Goal: Task Accomplishment & Management: Manage account settings

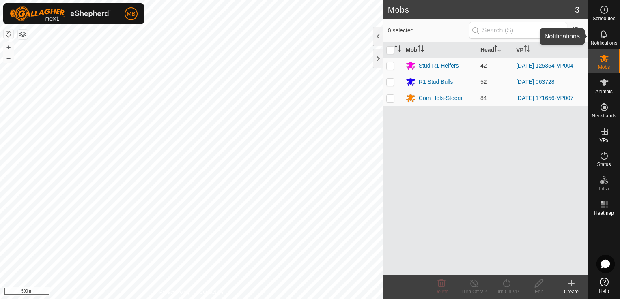
click at [600, 43] on span "Notifications" at bounding box center [603, 43] width 26 height 5
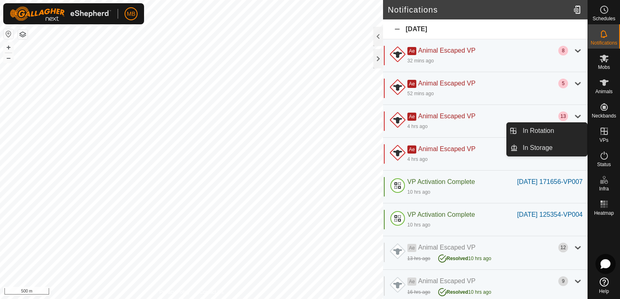
click at [603, 269] on icon at bounding box center [605, 264] width 9 height 9
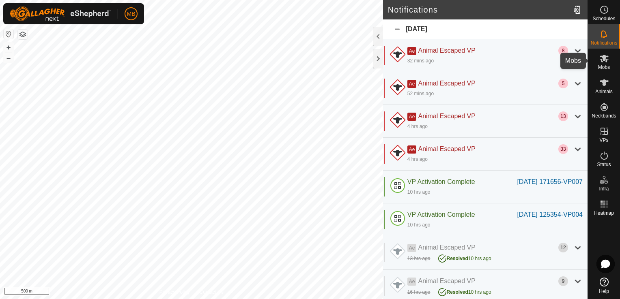
click at [603, 61] on icon at bounding box center [604, 59] width 10 height 10
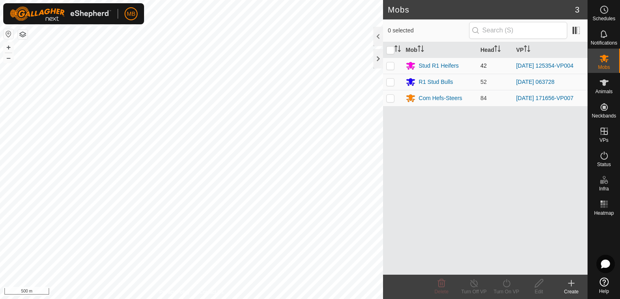
click at [391, 64] on p-checkbox at bounding box center [390, 65] width 8 height 6
checkbox input "true"
click at [451, 66] on div "Stud R1 Heifers" at bounding box center [439, 66] width 40 height 9
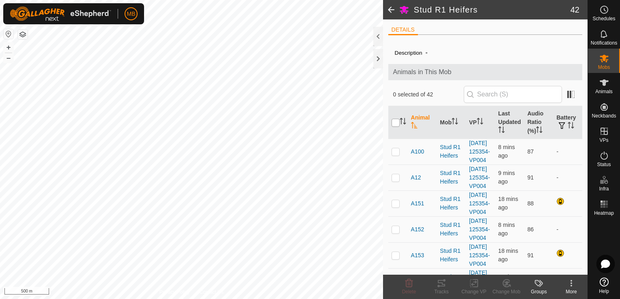
click at [393, 124] on input "checkbox" at bounding box center [395, 123] width 8 height 8
checkbox input "true"
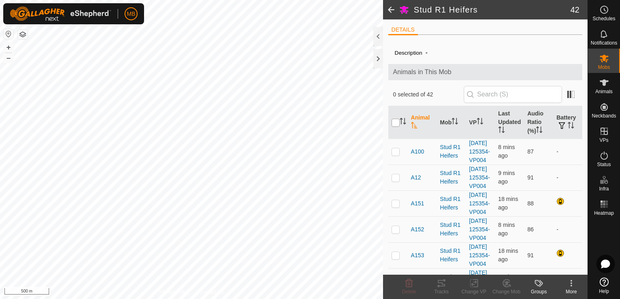
checkbox input "true"
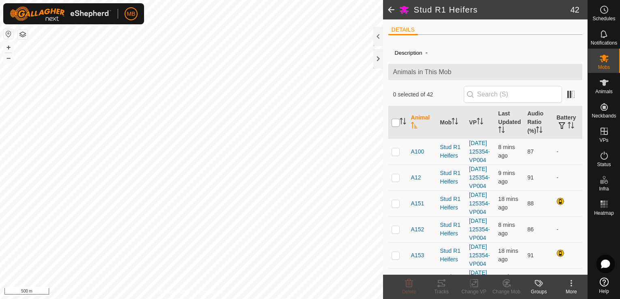
checkbox input "true"
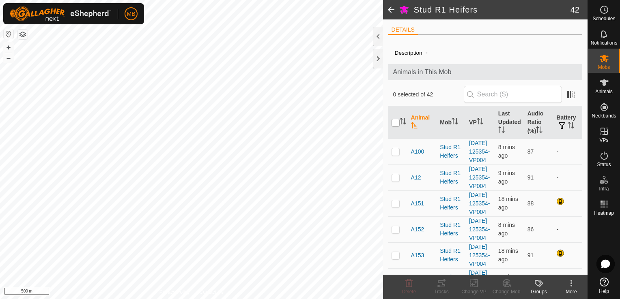
checkbox input "true"
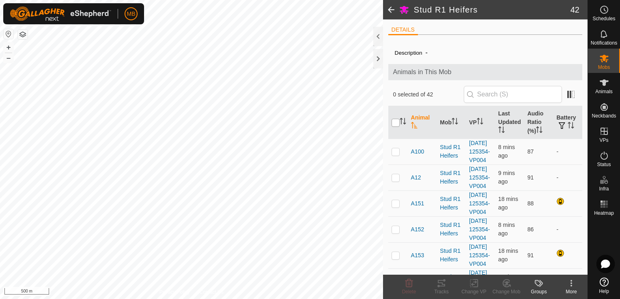
checkbox input "true"
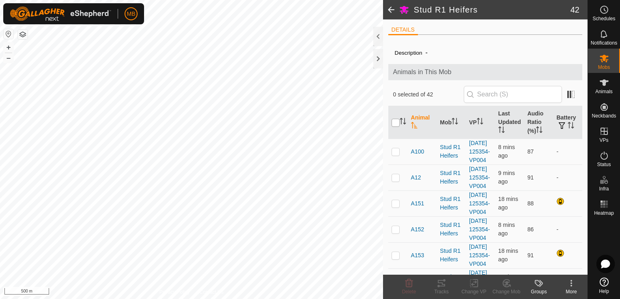
checkbox input "true"
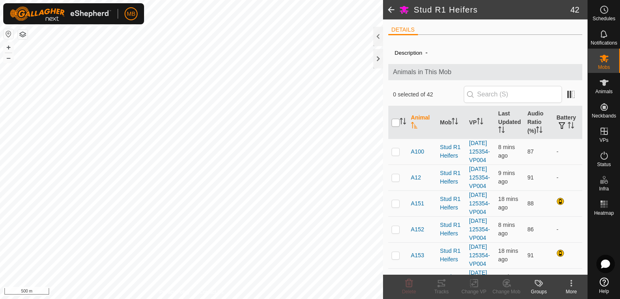
checkbox input "true"
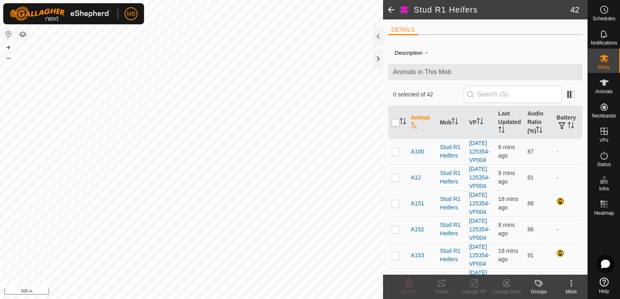
checkbox input "true"
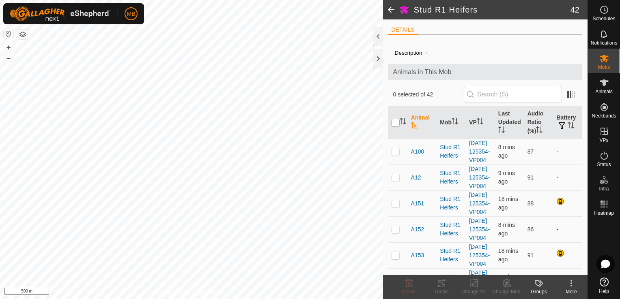
checkbox input "true"
click at [538, 287] on icon at bounding box center [539, 284] width 10 height 10
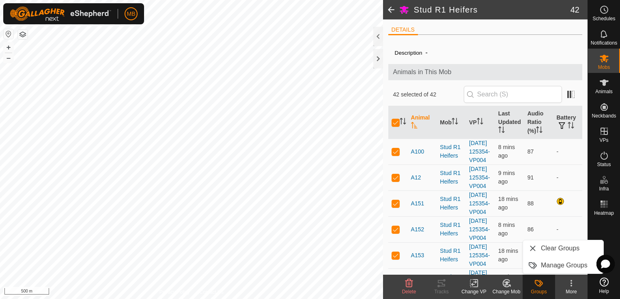
click at [538, 287] on icon at bounding box center [539, 284] width 10 height 10
click at [567, 291] on div "More" at bounding box center [571, 291] width 32 height 7
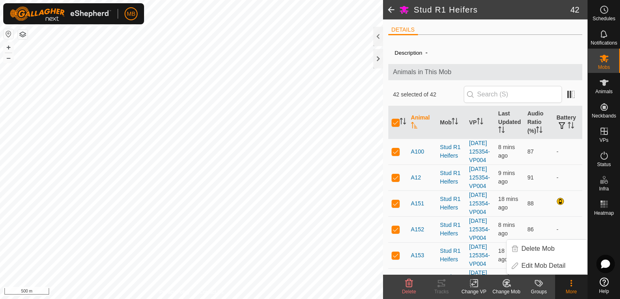
click at [567, 291] on div "More" at bounding box center [571, 291] width 32 height 7
click at [606, 270] on div at bounding box center [605, 264] width 18 height 18
click at [379, 43] on div at bounding box center [378, 36] width 10 height 19
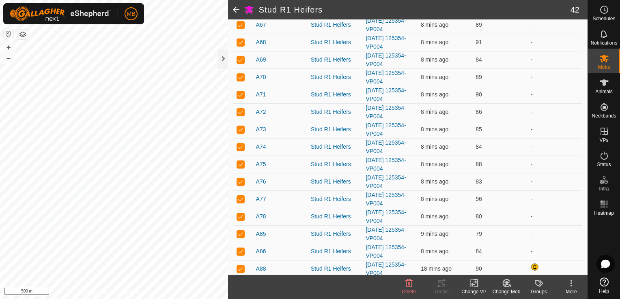
scroll to position [575, 0]
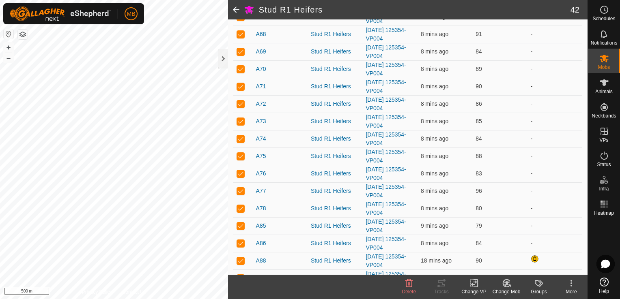
click at [474, 287] on icon at bounding box center [476, 283] width 4 height 7
click at [577, 285] on kebab-svg-icon at bounding box center [571, 284] width 32 height 10
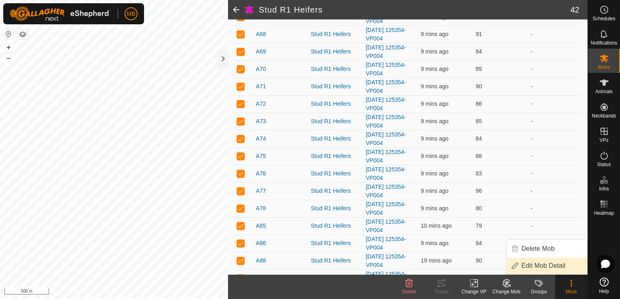
click at [563, 271] on link "Edit Mob Detail" at bounding box center [547, 266] width 80 height 16
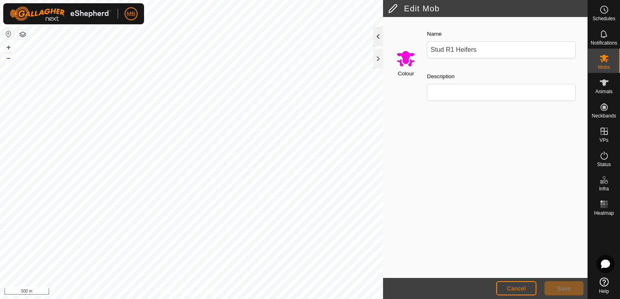
click at [374, 37] on div at bounding box center [378, 36] width 10 height 19
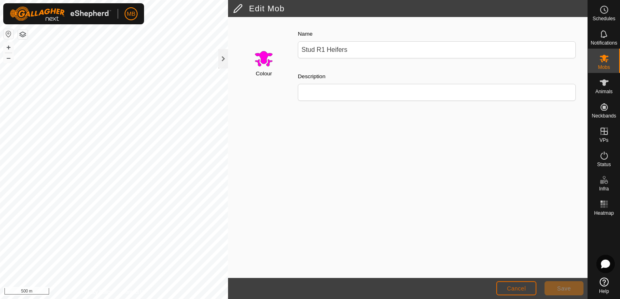
click at [511, 288] on span "Cancel" at bounding box center [516, 288] width 19 height 6
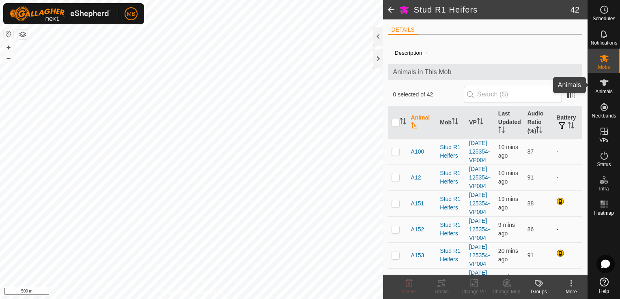
click at [604, 90] on span "Animals" at bounding box center [603, 91] width 17 height 5
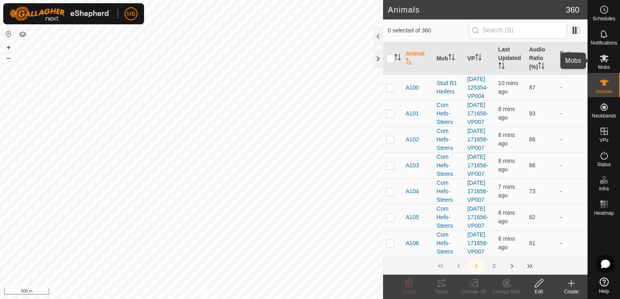
click at [607, 59] on icon at bounding box center [604, 59] width 10 height 10
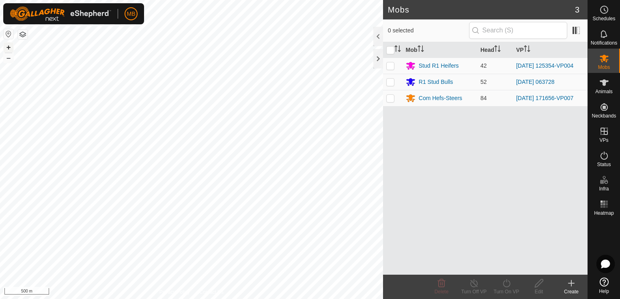
click at [12, 48] on button "+" at bounding box center [9, 48] width 10 height 10
click at [185, 299] on html "MB Schedules Notifications Mobs Animals Neckbands VPs Status Infra Heatmap Help…" at bounding box center [310, 149] width 620 height 299
click at [174, 299] on html "MB Schedules Notifications Mobs Animals Neckbands VPs Status Infra Heatmap Help…" at bounding box center [310, 149] width 620 height 299
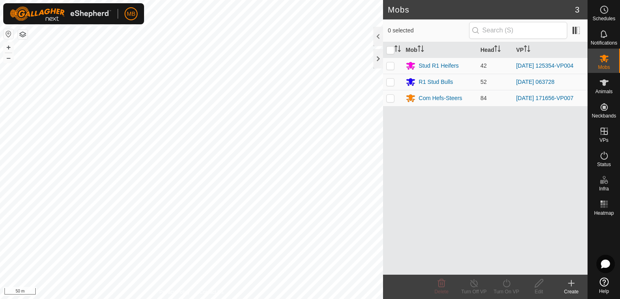
click at [188, 299] on html "MB Schedules Notifications Mobs Animals Neckbands VPs Status Infra Heatmap Help…" at bounding box center [310, 149] width 620 height 299
click at [207, 299] on html "MB Schedules Notifications Mobs Animals Neckbands VPs Status Infra Heatmap Help…" at bounding box center [310, 149] width 620 height 299
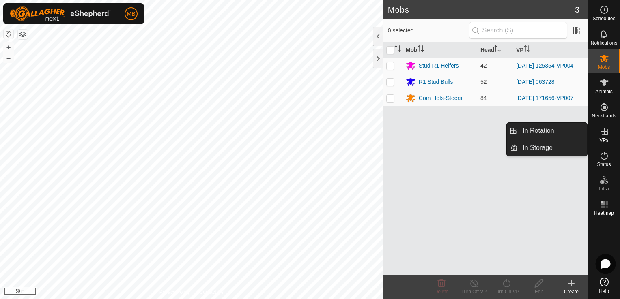
click at [605, 265] on icon at bounding box center [605, 264] width 9 height 9
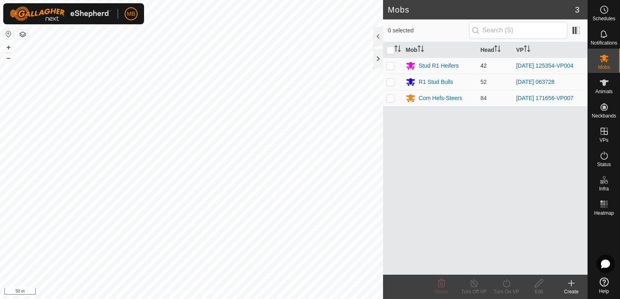
click at [389, 68] on p-checkbox at bounding box center [390, 65] width 8 height 6
click at [390, 64] on p-checkbox at bounding box center [390, 65] width 8 height 6
checkbox input "false"
click at [391, 97] on p-checkbox at bounding box center [390, 98] width 8 height 6
checkbox input "true"
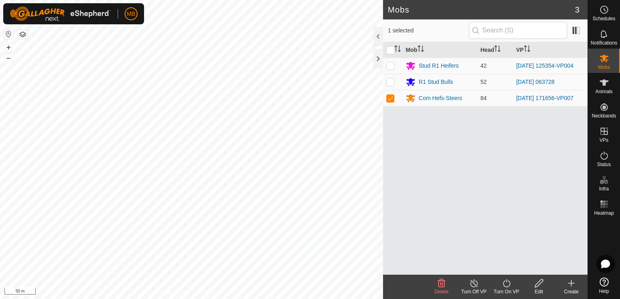
click at [504, 290] on div "Turn On VP" at bounding box center [506, 291] width 32 height 7
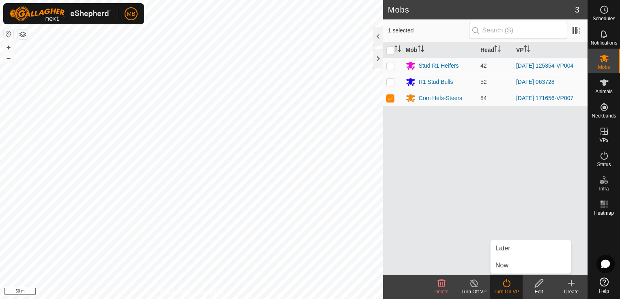
click at [604, 287] on link "Help" at bounding box center [604, 286] width 32 height 23
click at [508, 291] on div "Turn On VP" at bounding box center [506, 291] width 32 height 7
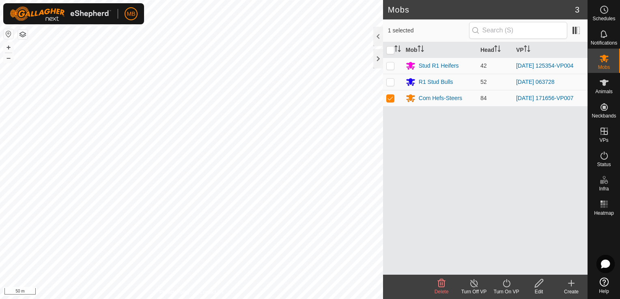
click at [506, 285] on icon at bounding box center [506, 284] width 10 height 10
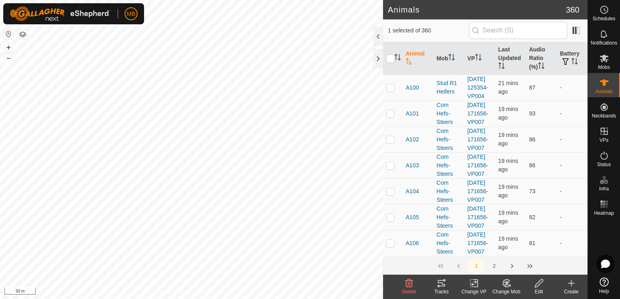
click at [444, 288] on div "Tracks" at bounding box center [441, 291] width 32 height 7
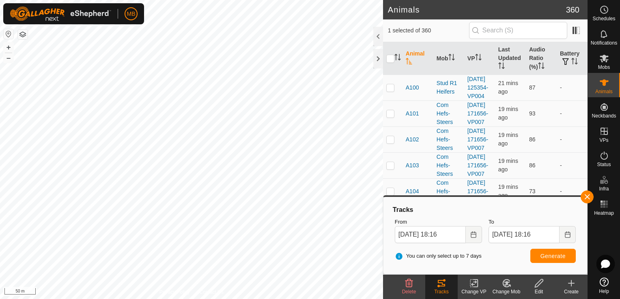
click at [451, 286] on tracks-svg-icon at bounding box center [441, 284] width 32 height 10
click at [585, 198] on button "button" at bounding box center [586, 197] width 13 height 13
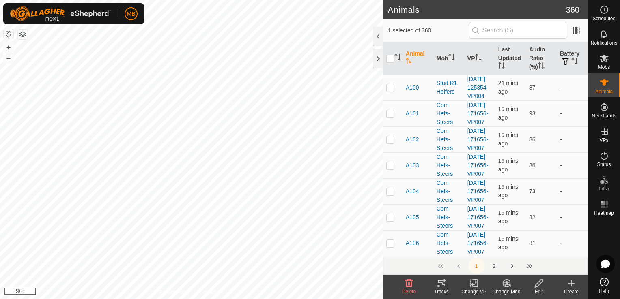
click at [574, 289] on div "Create" at bounding box center [571, 291] width 32 height 7
checkbox input "true"
checkbox input "false"
click at [603, 67] on span "Mobs" at bounding box center [604, 67] width 12 height 5
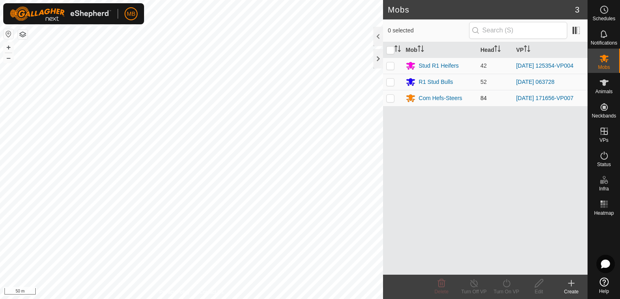
click at [391, 100] on p-checkbox at bounding box center [390, 98] width 8 height 6
checkbox input "true"
click at [545, 97] on link "[DATE] 171656-VP007" at bounding box center [544, 98] width 57 height 6
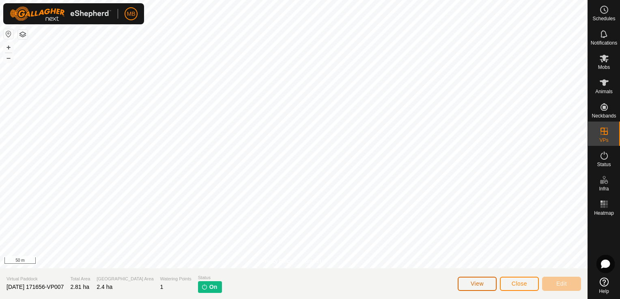
click at [480, 287] on span "View" at bounding box center [476, 284] width 13 height 6
click at [606, 34] on icon at bounding box center [604, 34] width 10 height 10
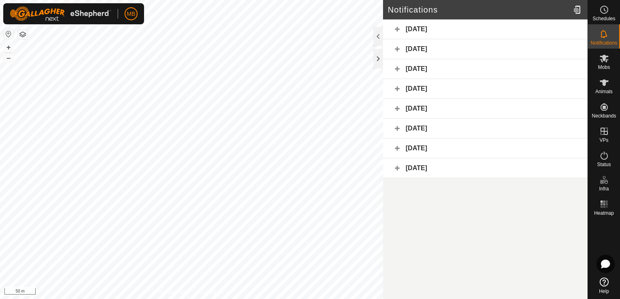
click at [492, 30] on div "[DATE]" at bounding box center [485, 29] width 204 height 20
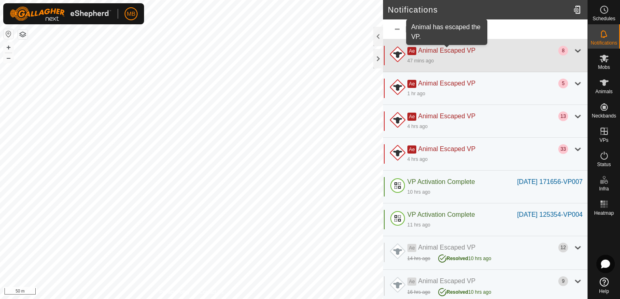
click at [469, 51] on span "Animal Escaped VP" at bounding box center [446, 50] width 57 height 7
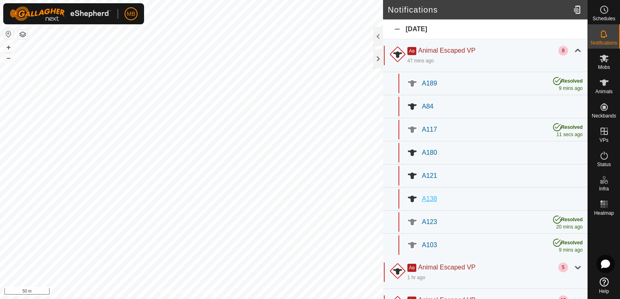
click at [431, 203] on div "A138" at bounding box center [502, 199] width 161 height 10
click at [576, 7] on div at bounding box center [578, 9] width 16 height 23
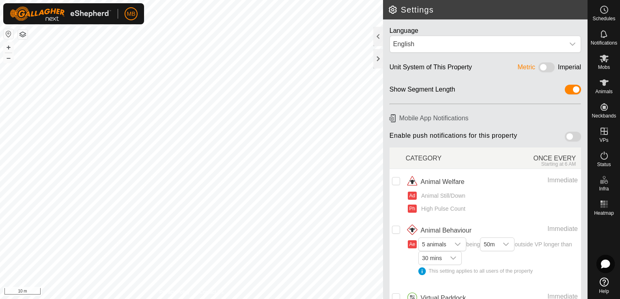
click at [396, 9] on h2 "Settings" at bounding box center [488, 10] width 200 height 10
click at [377, 38] on div at bounding box center [378, 36] width 10 height 19
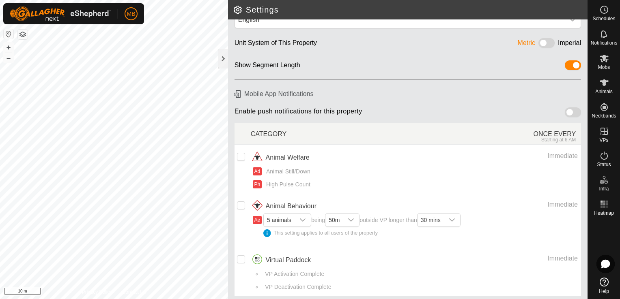
scroll to position [26, 0]
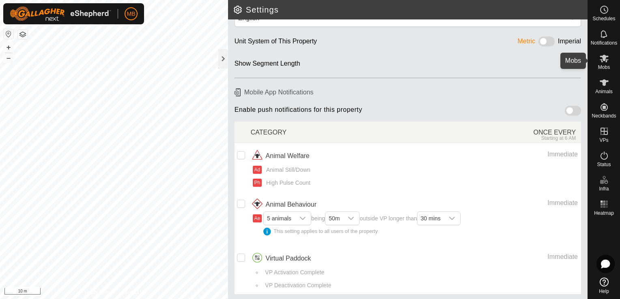
click at [602, 62] on icon at bounding box center [604, 59] width 10 height 10
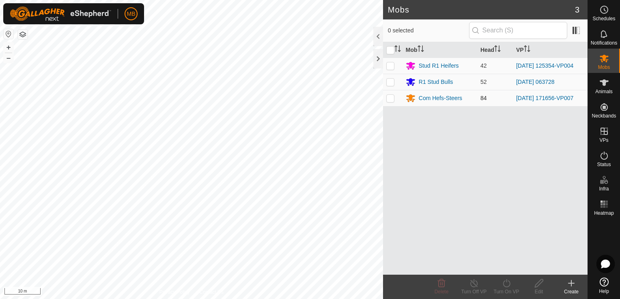
click at [392, 100] on p-checkbox at bounding box center [390, 98] width 8 height 6
checkbox input "true"
click at [503, 287] on icon at bounding box center [506, 284] width 10 height 10
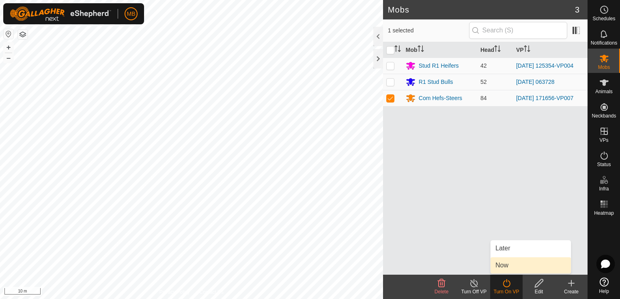
click at [503, 271] on link "Now" at bounding box center [530, 266] width 80 height 16
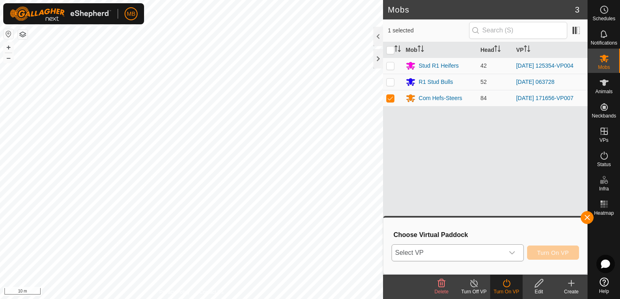
click at [512, 255] on icon "dropdown trigger" at bounding box center [512, 253] width 6 height 6
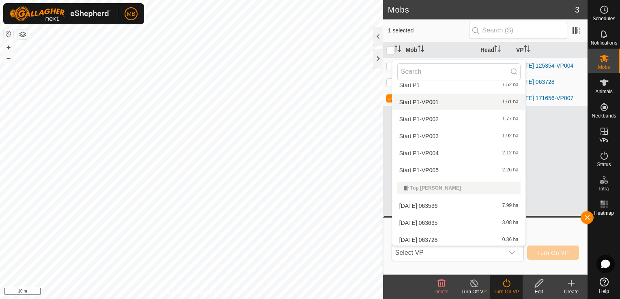
scroll to position [509, 0]
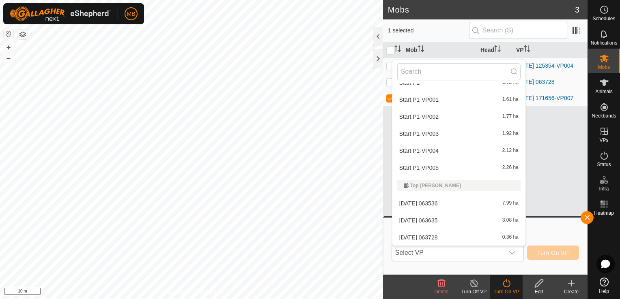
click at [508, 292] on div "Turn On VP" at bounding box center [506, 291] width 32 height 7
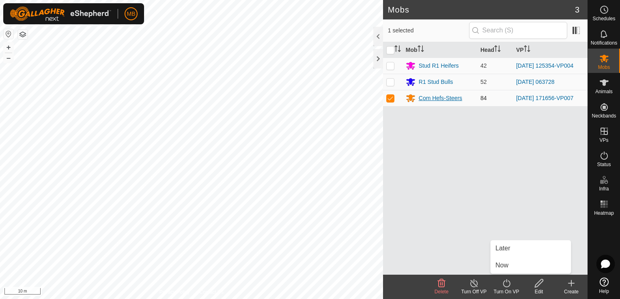
click at [414, 99] on icon at bounding box center [411, 98] width 10 height 10
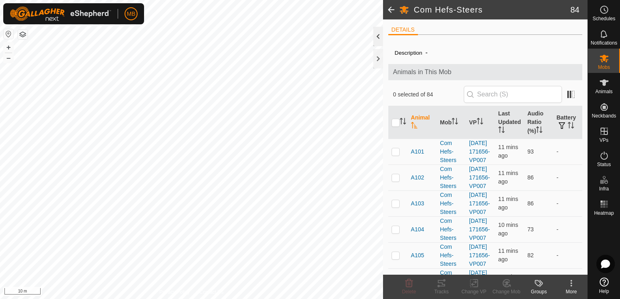
click at [375, 36] on div at bounding box center [378, 36] width 10 height 19
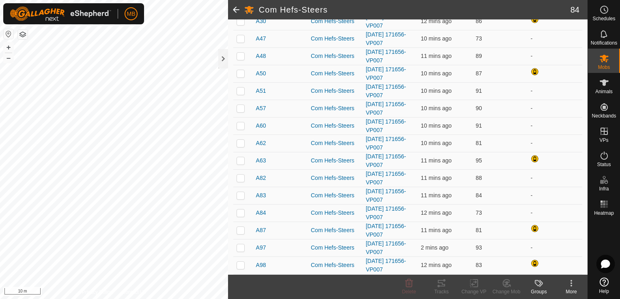
scroll to position [1302, 0]
click at [565, 291] on div "More" at bounding box center [571, 291] width 32 height 7
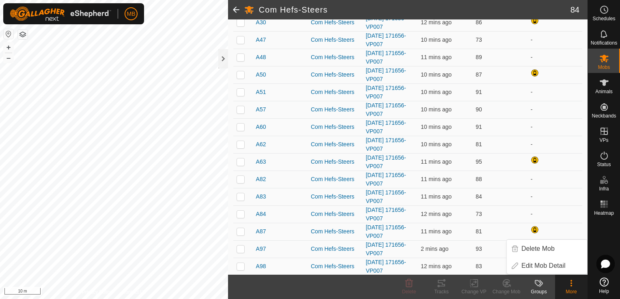
click at [568, 291] on div "More" at bounding box center [571, 291] width 32 height 7
click at [236, 13] on span at bounding box center [236, 9] width 16 height 19
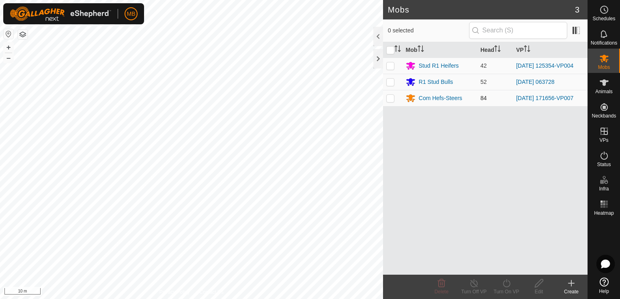
click at [390, 100] on p-checkbox at bounding box center [390, 98] width 8 height 6
checkbox input "true"
click at [603, 261] on icon at bounding box center [605, 264] width 9 height 9
click at [417, 100] on div "Com Hefs-Steers" at bounding box center [440, 98] width 68 height 10
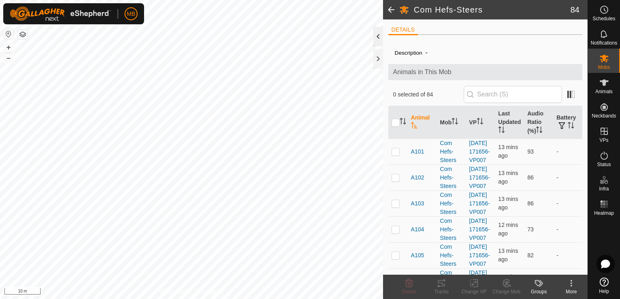
click at [378, 38] on div at bounding box center [378, 36] width 10 height 19
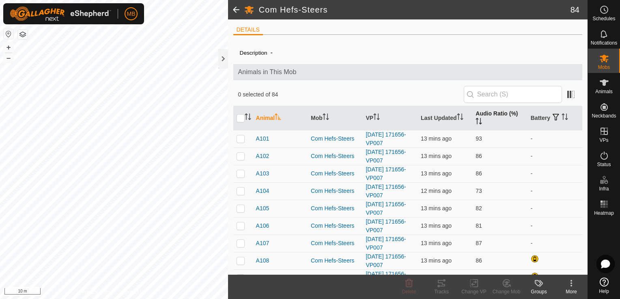
click at [503, 114] on th "Audio Ratio (%)" at bounding box center [499, 118] width 55 height 24
click at [233, 7] on span at bounding box center [236, 9] width 16 height 19
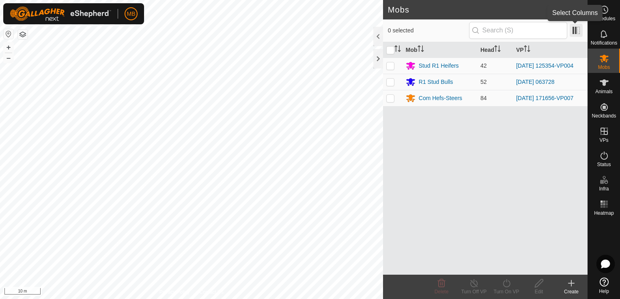
click at [575, 32] on span at bounding box center [575, 30] width 13 height 13
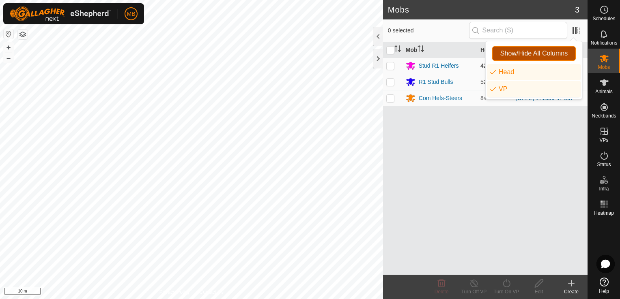
click at [552, 58] on button "Show/Hide All Columns" at bounding box center [534, 53] width 84 height 15
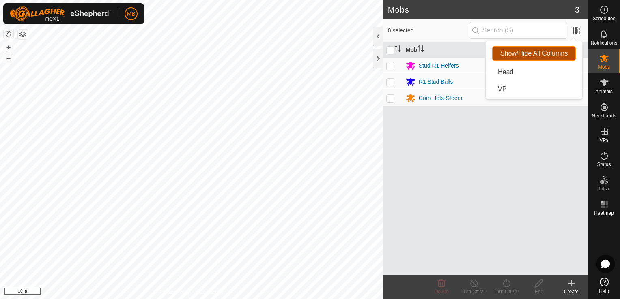
click at [552, 58] on button "Show/Hide All Columns" at bounding box center [534, 53] width 84 height 15
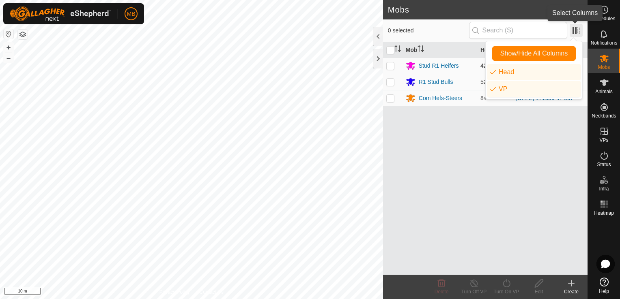
click at [577, 29] on span at bounding box center [575, 30] width 13 height 13
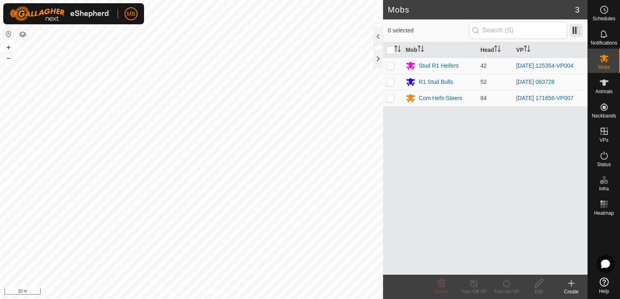
click at [577, 29] on span at bounding box center [575, 30] width 13 height 13
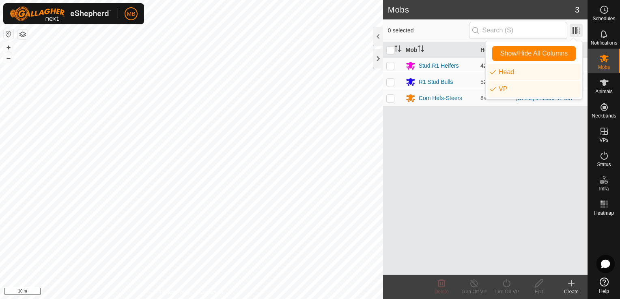
click at [577, 29] on span at bounding box center [575, 30] width 13 height 13
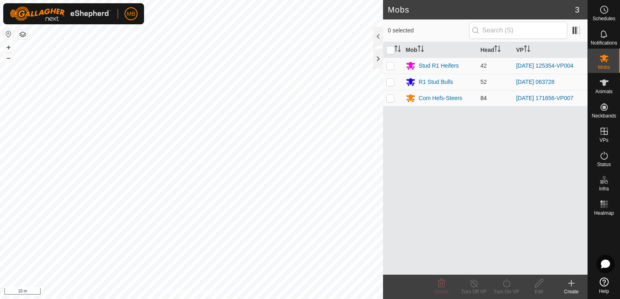
click at [388, 98] on p-checkbox at bounding box center [390, 98] width 8 height 6
checkbox input "true"
click at [573, 28] on span at bounding box center [575, 30] width 13 height 13
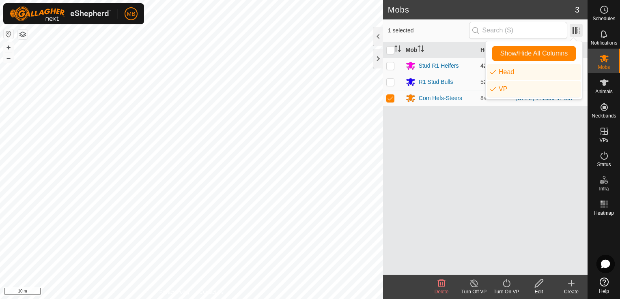
click at [573, 28] on span at bounding box center [575, 30] width 13 height 13
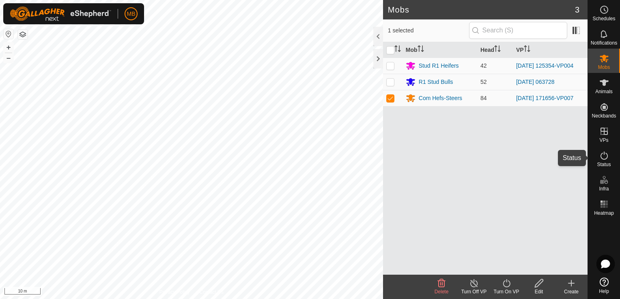
click at [606, 165] on span "Status" at bounding box center [604, 164] width 14 height 5
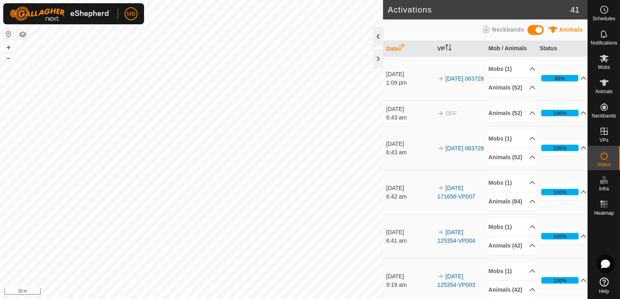
click at [375, 41] on div at bounding box center [378, 36] width 10 height 19
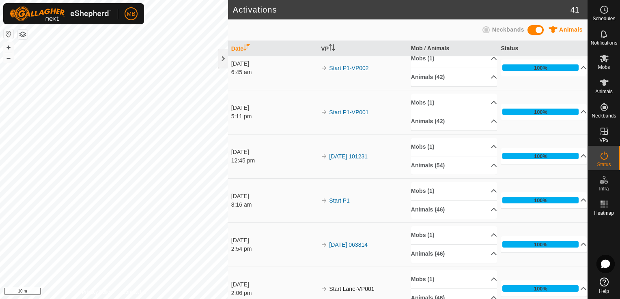
scroll to position [1466, 0]
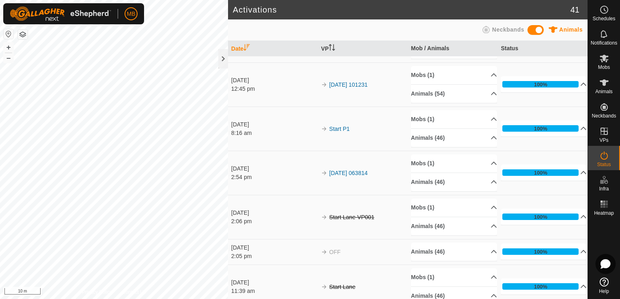
click at [603, 262] on icon at bounding box center [605, 264] width 9 height 9
click at [599, 60] on icon at bounding box center [604, 59] width 10 height 10
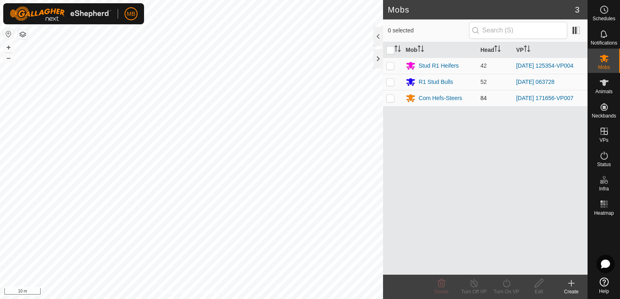
click at [389, 100] on p-checkbox at bounding box center [390, 98] width 8 height 6
checkbox input "true"
click at [537, 287] on icon at bounding box center [538, 283] width 8 height 8
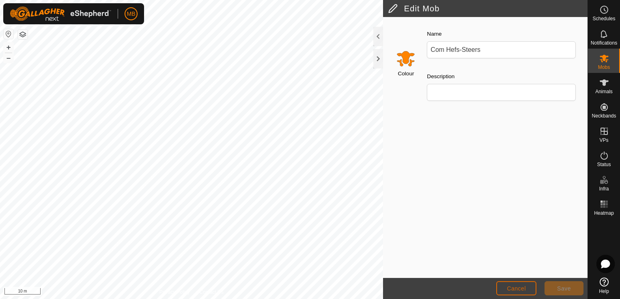
click at [524, 286] on span "Cancel" at bounding box center [516, 288] width 19 height 6
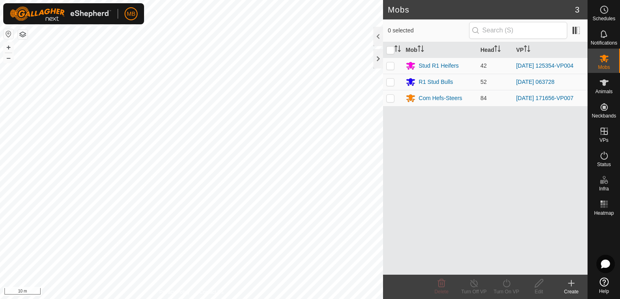
click at [571, 289] on div "Create" at bounding box center [571, 291] width 32 height 7
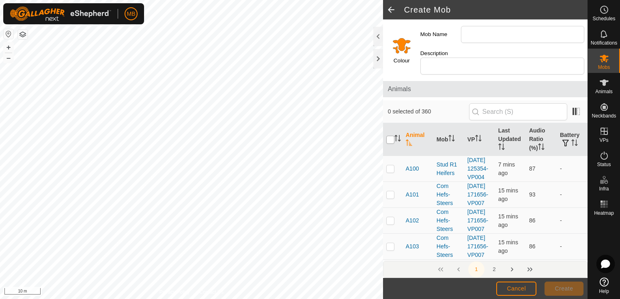
click at [389, 136] on input "checkbox" at bounding box center [390, 140] width 8 height 8
checkbox input "true"
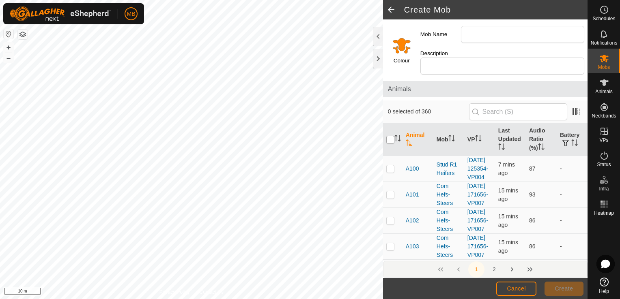
checkbox input "true"
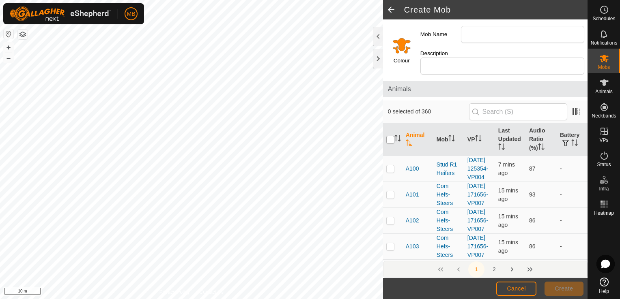
checkbox input "true"
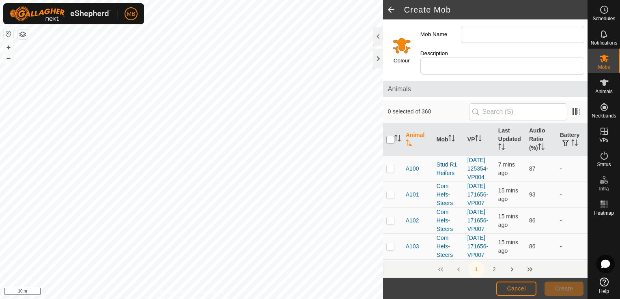
checkbox input "true"
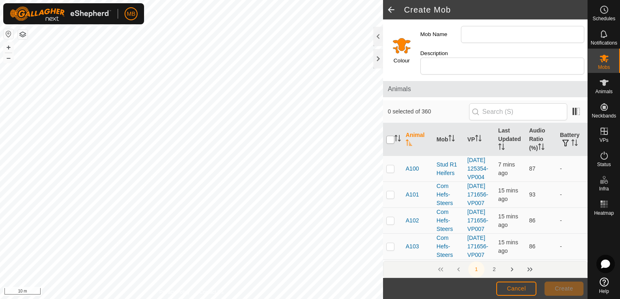
checkbox input "true"
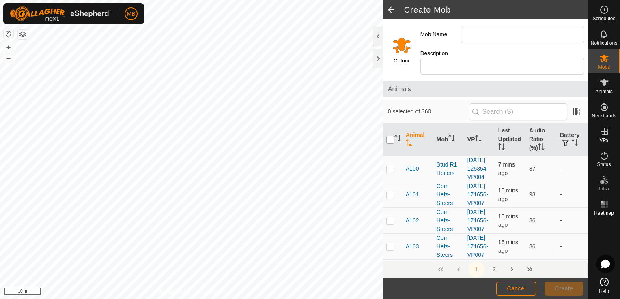
checkbox input "true"
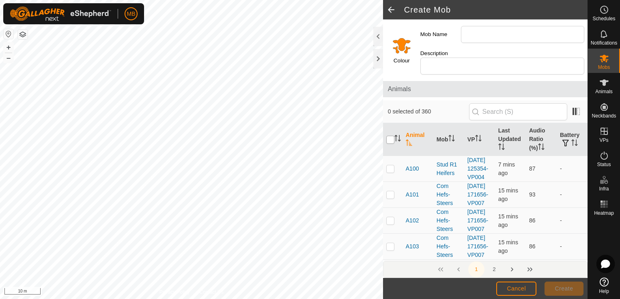
checkbox input "true"
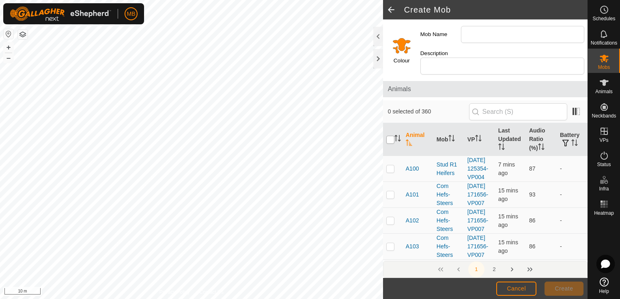
checkbox input "true"
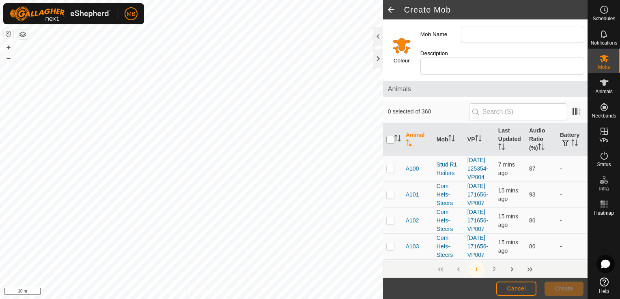
checkbox input "true"
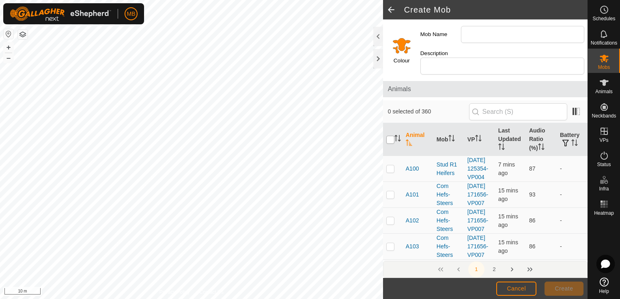
checkbox input "true"
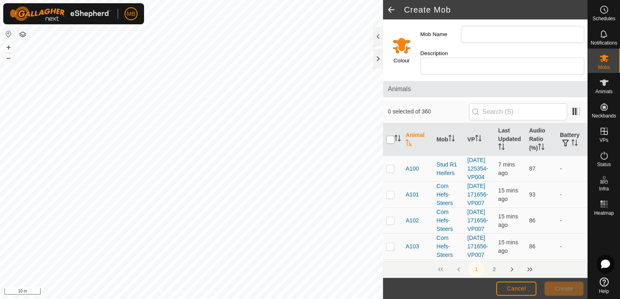
checkbox input "true"
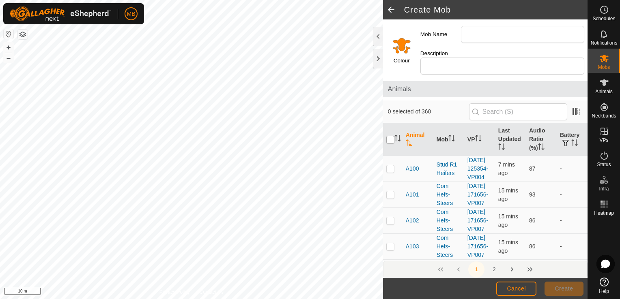
checkbox input "true"
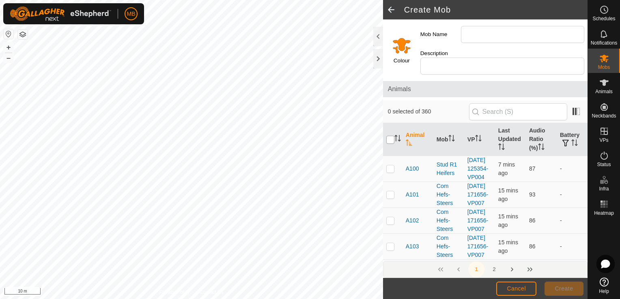
checkbox input "true"
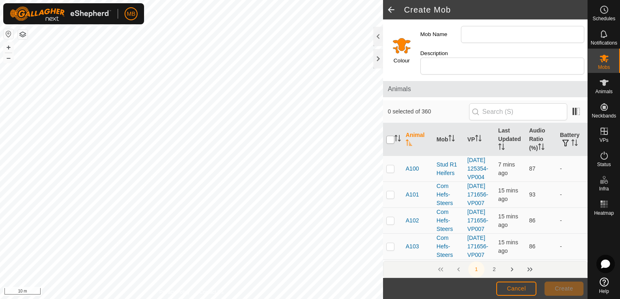
checkbox input "true"
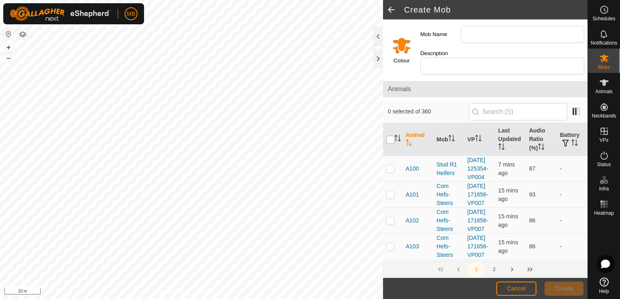
checkbox input "true"
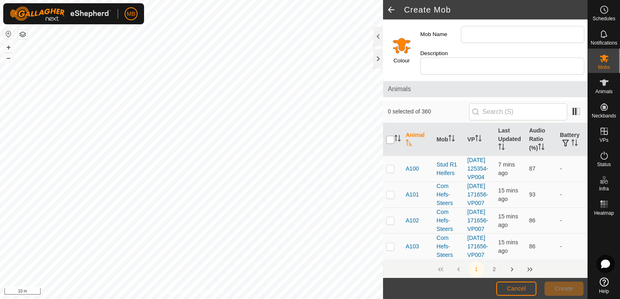
checkbox input "true"
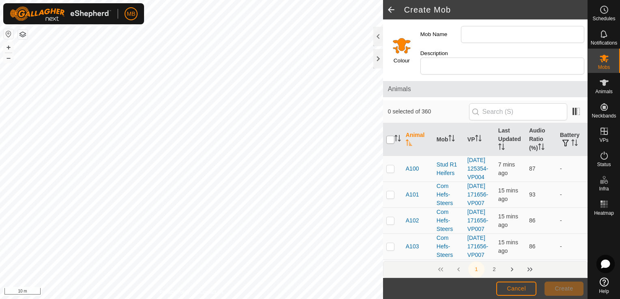
checkbox input "true"
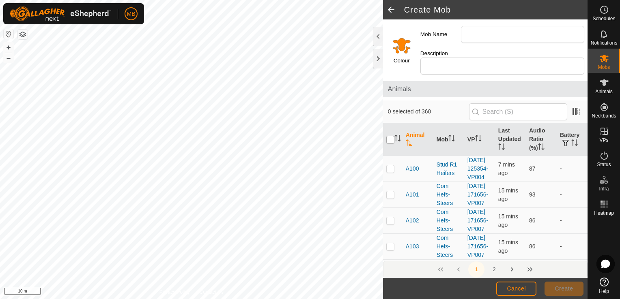
checkbox input "true"
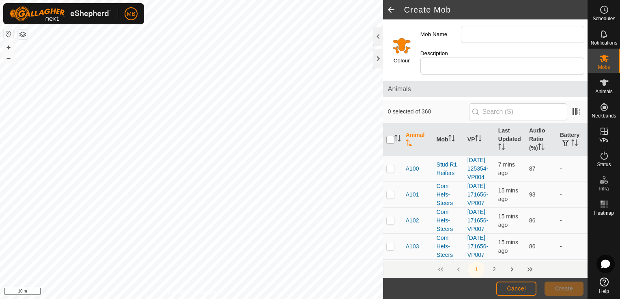
checkbox input "true"
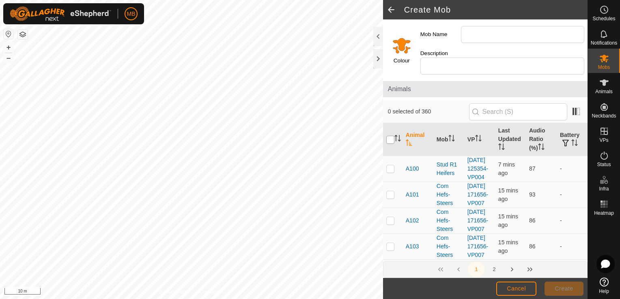
checkbox input "true"
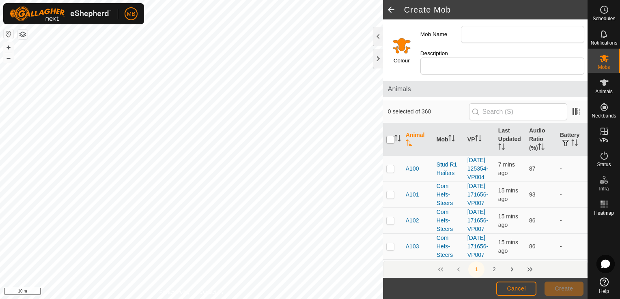
checkbox input "true"
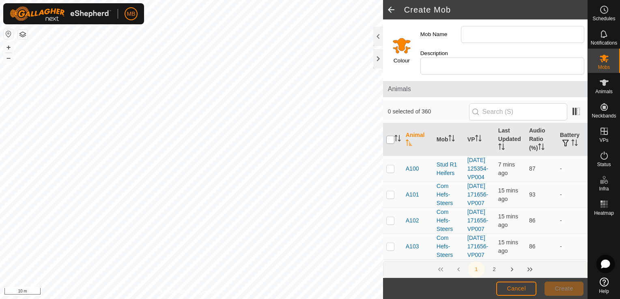
checkbox input "true"
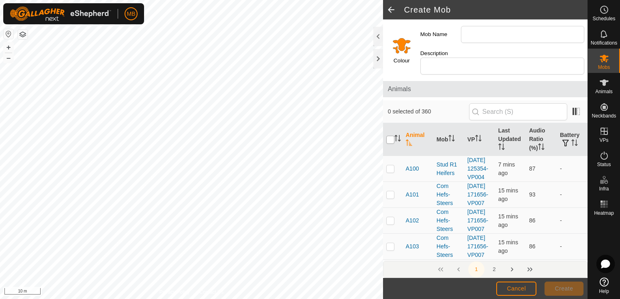
checkbox input "true"
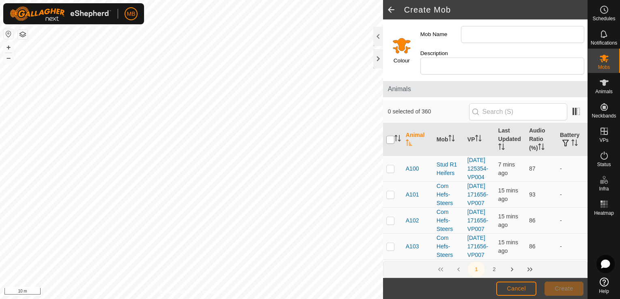
checkbox input "true"
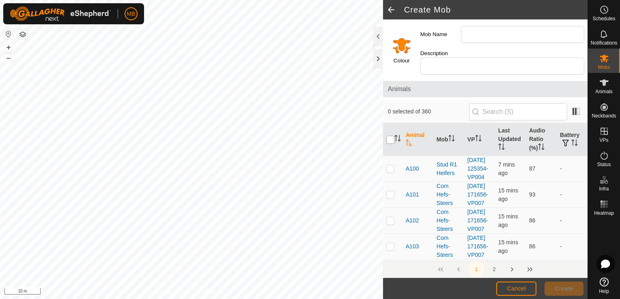
checkbox input "true"
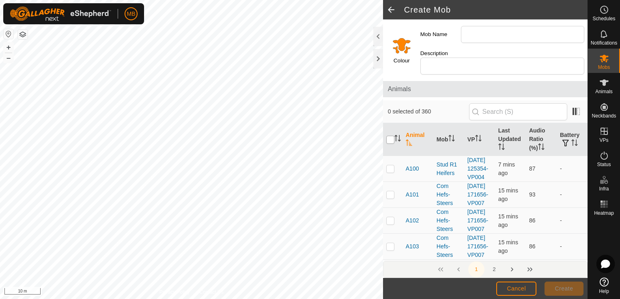
checkbox input "true"
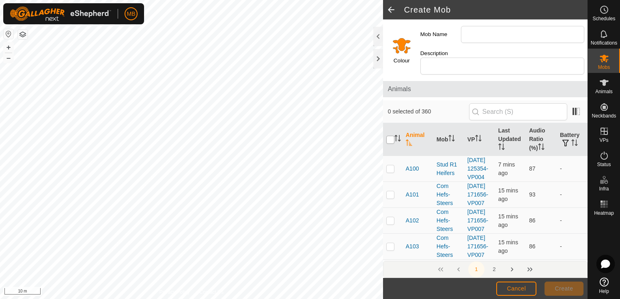
checkbox input "true"
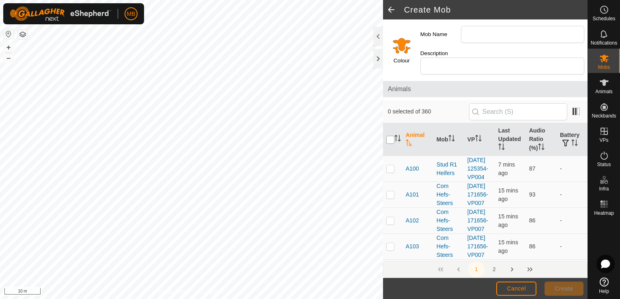
checkbox input "true"
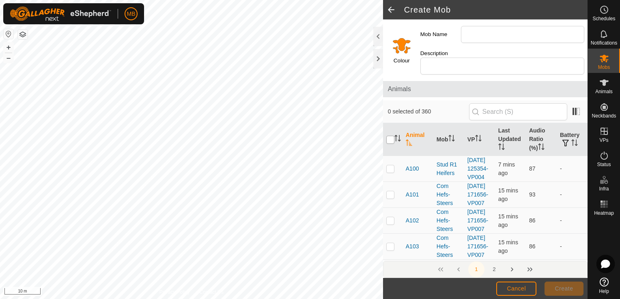
checkbox input "true"
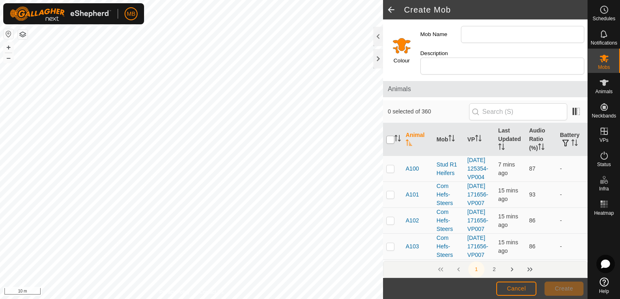
checkbox input "true"
click at [389, 136] on input "checkbox" at bounding box center [390, 140] width 8 height 8
click at [394, 7] on span at bounding box center [391, 9] width 16 height 19
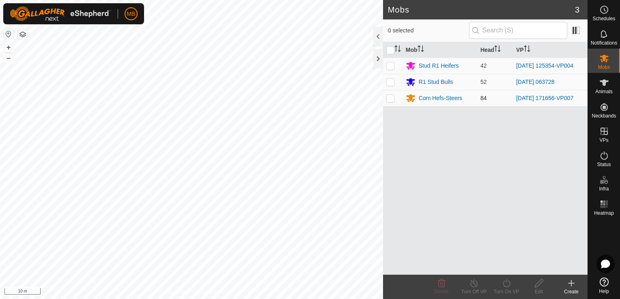
click at [391, 100] on p-checkbox at bounding box center [390, 98] width 8 height 6
click at [425, 100] on div "Com Hefs-Steers" at bounding box center [440, 98] width 43 height 9
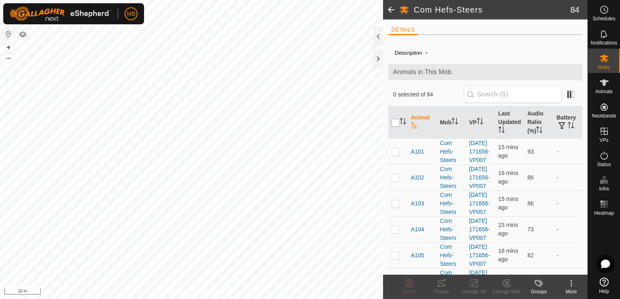
click at [397, 124] on input "checkbox" at bounding box center [395, 123] width 8 height 8
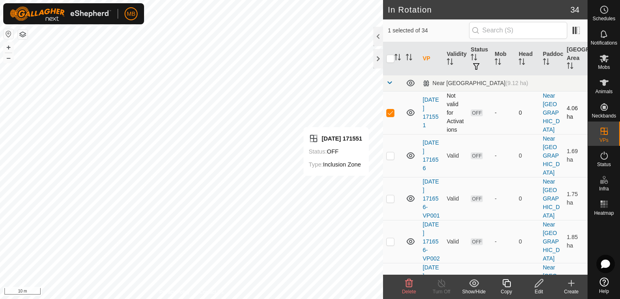
click at [392, 111] on p-checkbox at bounding box center [390, 112] width 8 height 6
click at [389, 60] on input "checkbox" at bounding box center [390, 59] width 8 height 8
click at [478, 290] on div "Show/Hide" at bounding box center [473, 291] width 32 height 7
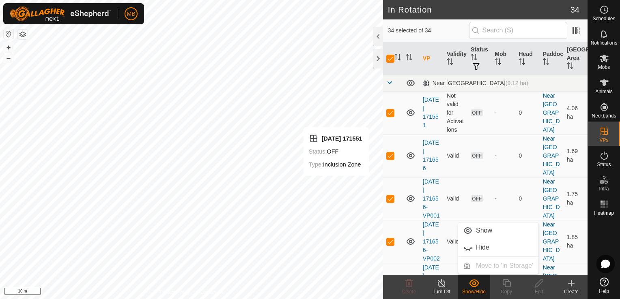
click at [478, 290] on div "Show/Hide" at bounding box center [473, 291] width 32 height 7
click at [378, 37] on div at bounding box center [378, 36] width 10 height 19
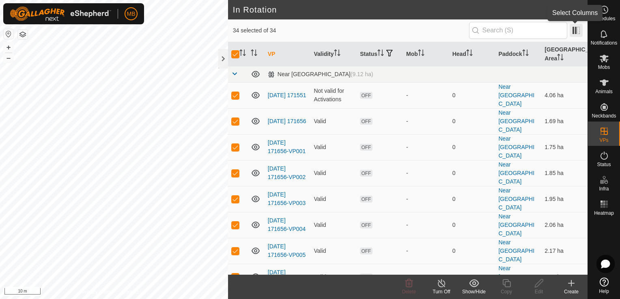
click at [573, 31] on span at bounding box center [575, 30] width 13 height 13
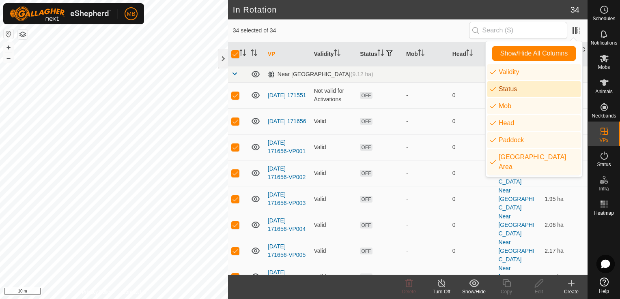
click at [414, 27] on span "34 selected of 34" at bounding box center [351, 30] width 236 height 9
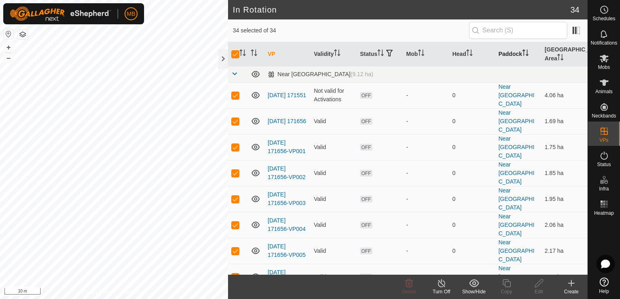
click at [510, 52] on th "Paddock" at bounding box center [518, 54] width 46 height 24
click at [221, 58] on div at bounding box center [223, 58] width 10 height 19
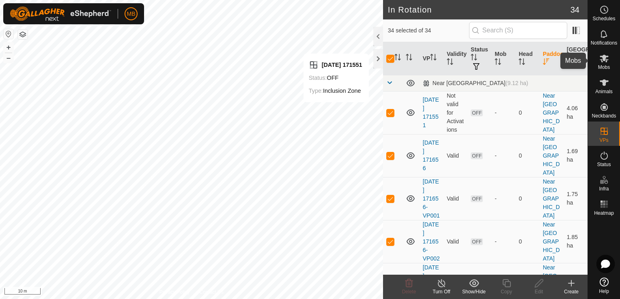
click at [607, 64] on es-mob-svg-icon at bounding box center [604, 58] width 15 height 13
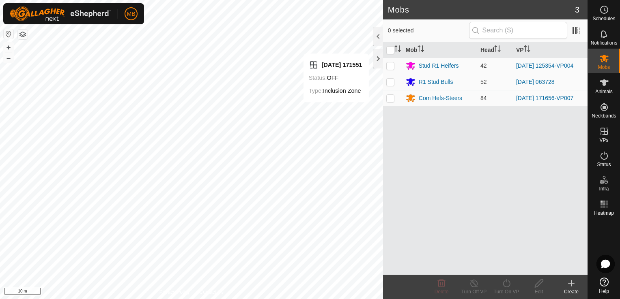
click at [391, 98] on p-checkbox at bounding box center [390, 98] width 8 height 6
click at [509, 290] on div "Turn On VP" at bounding box center [506, 291] width 32 height 7
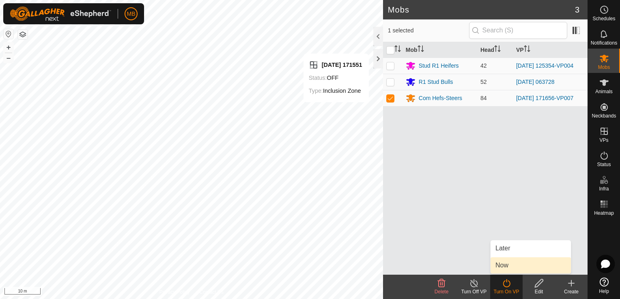
click at [516, 262] on link "Now" at bounding box center [530, 266] width 80 height 16
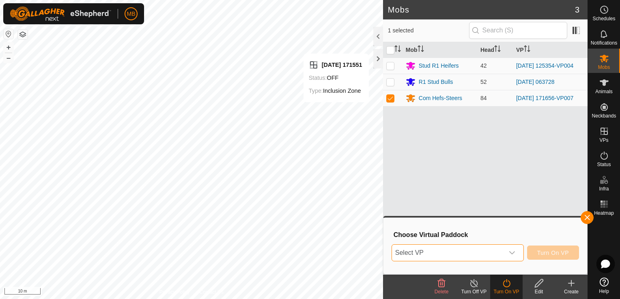
click at [488, 252] on span "Select VP" at bounding box center [448, 253] width 112 height 16
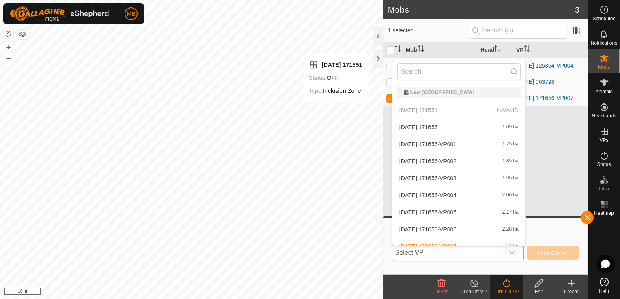
scroll to position [9, 0]
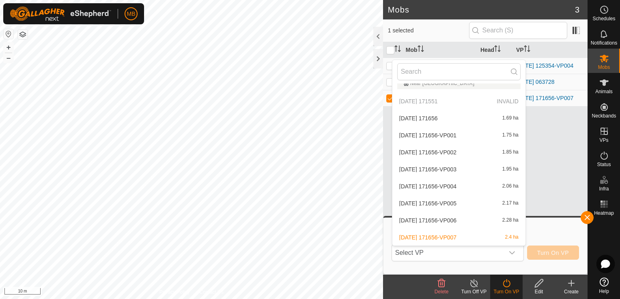
click at [562, 137] on div "Mob Head VP Stud R1 Heifers 42 [DATE] 125354-VP004 R1 Stud Bulls 52 [DATE] 0637…" at bounding box center [485, 158] width 204 height 233
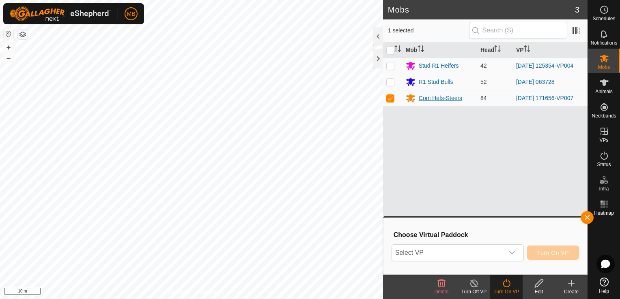
click at [423, 99] on div "Com Hefs-Steers" at bounding box center [440, 98] width 43 height 9
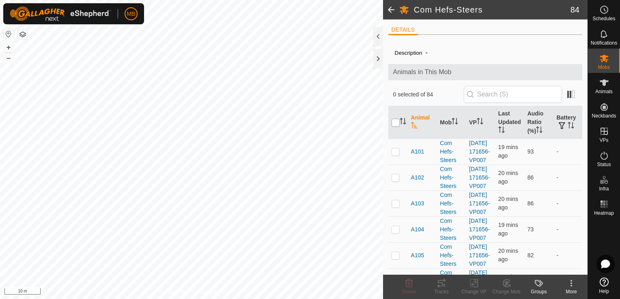
click at [396, 121] on input "checkbox" at bounding box center [395, 123] width 8 height 8
click at [474, 288] on icon at bounding box center [474, 284] width 10 height 10
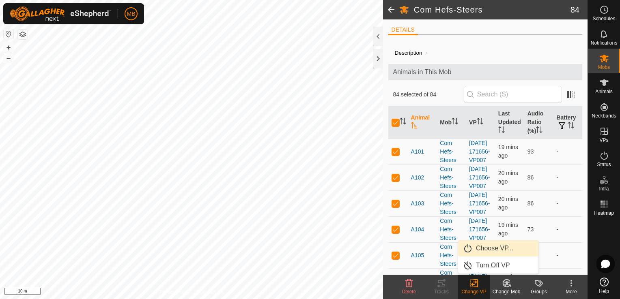
click at [498, 247] on link "Choose VP..." at bounding box center [498, 248] width 80 height 16
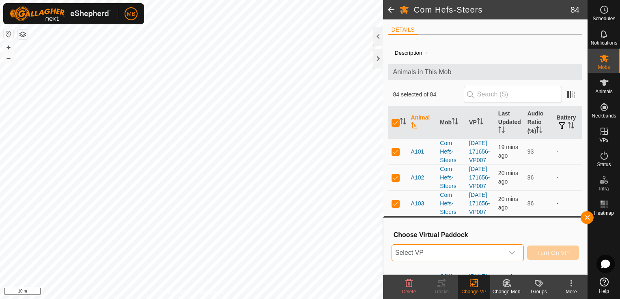
click at [498, 250] on span "Select VP" at bounding box center [448, 253] width 112 height 16
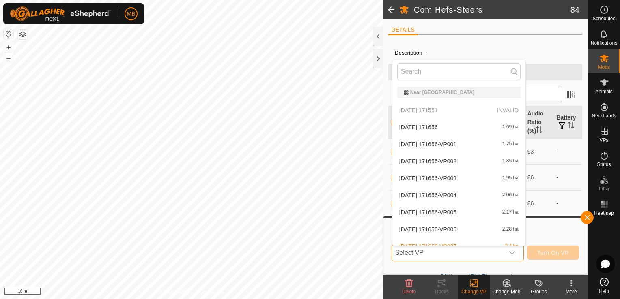
click at [498, 250] on span "Select VP" at bounding box center [448, 253] width 112 height 16
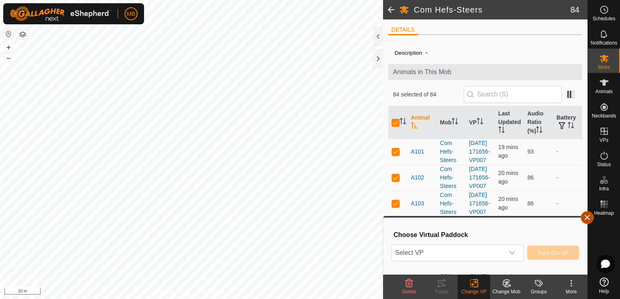
click at [586, 218] on button "button" at bounding box center [586, 217] width 13 height 13
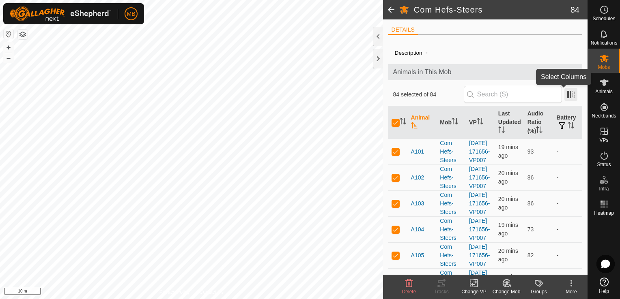
click at [565, 93] on span at bounding box center [570, 94] width 13 height 13
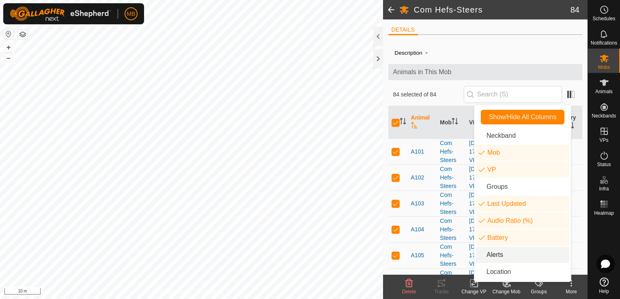
click at [502, 257] on li "Alerts" at bounding box center [522, 255] width 93 height 16
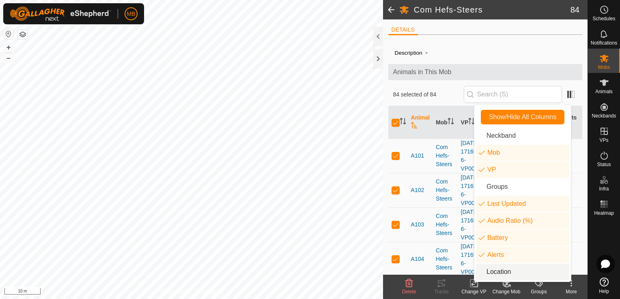
click at [498, 273] on li "Location" at bounding box center [522, 272] width 93 height 16
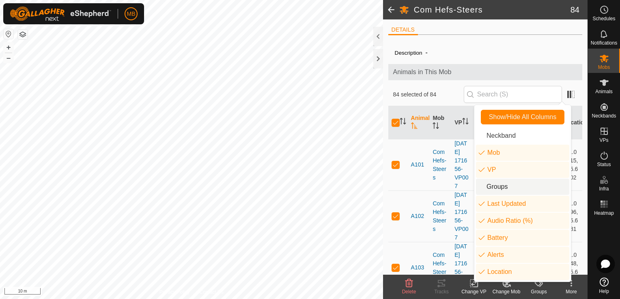
click at [496, 185] on li "Groups" at bounding box center [522, 187] width 93 height 16
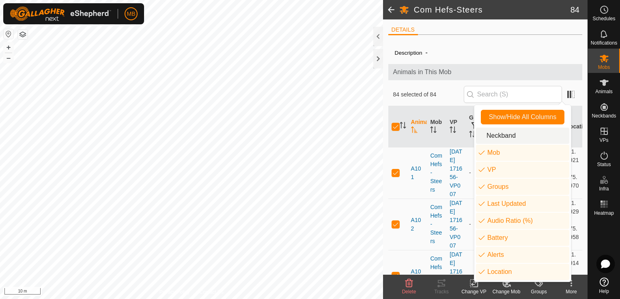
click at [505, 140] on li "Neckband" at bounding box center [522, 136] width 93 height 16
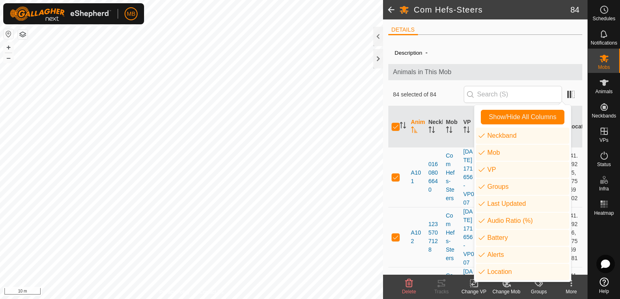
click at [521, 54] on div "Description -" at bounding box center [485, 53] width 181 height 10
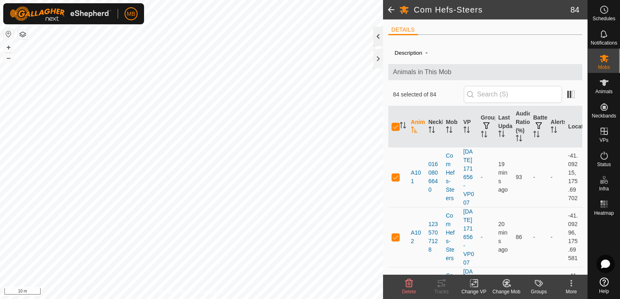
click at [379, 37] on div at bounding box center [378, 36] width 10 height 19
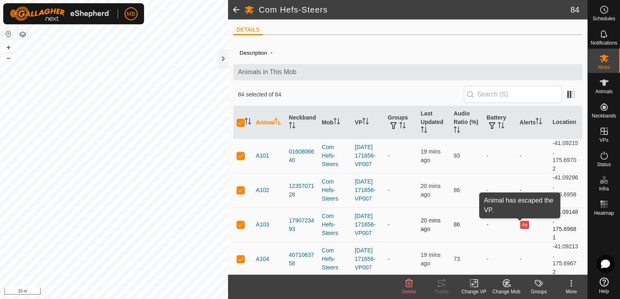
click at [520, 225] on button "Ae" at bounding box center [524, 225] width 9 height 8
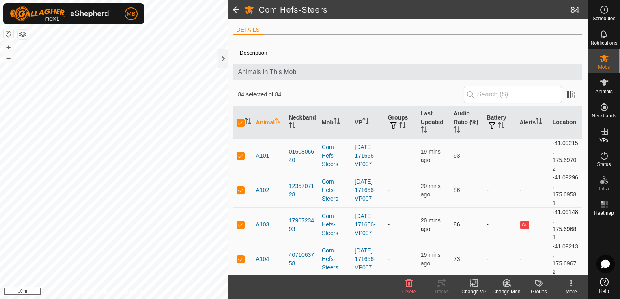
click at [520, 225] on button "Ae" at bounding box center [524, 225] width 9 height 8
click at [599, 166] on span "Status" at bounding box center [604, 164] width 14 height 5
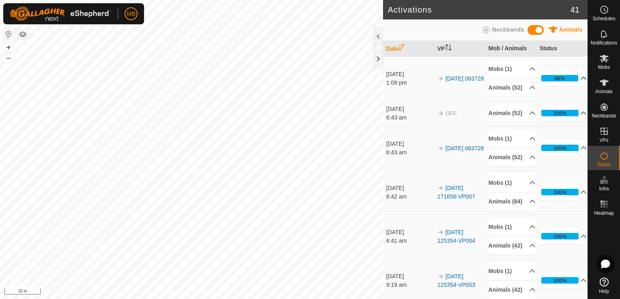
click at [554, 82] on p-accordion-header "98%" at bounding box center [562, 78] width 47 height 16
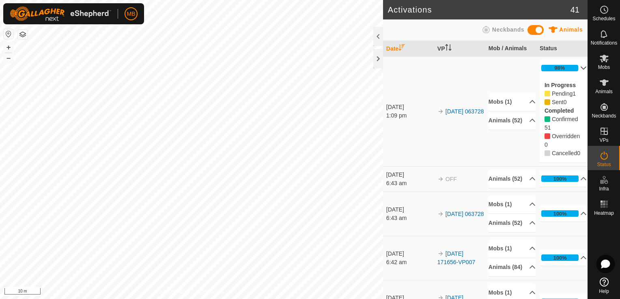
click at [554, 68] on p-accordion-header "98%" at bounding box center [562, 68] width 47 height 16
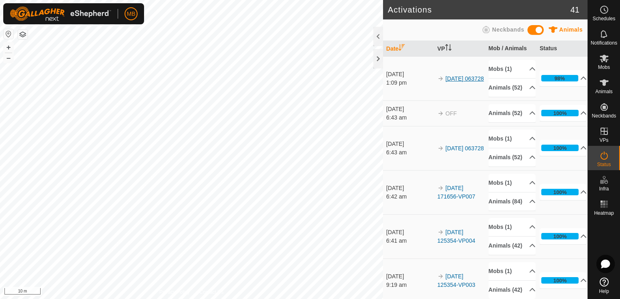
click at [459, 77] on link "[DATE] 063728" at bounding box center [464, 78] width 39 height 6
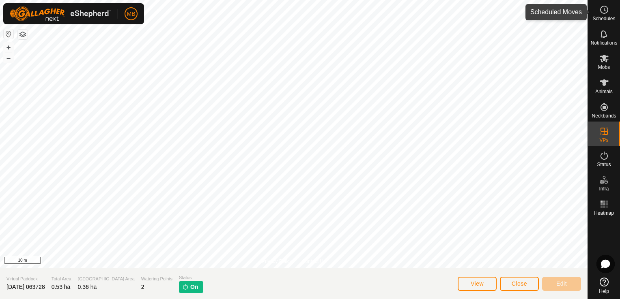
click at [605, 14] on icon at bounding box center [604, 10] width 10 height 10
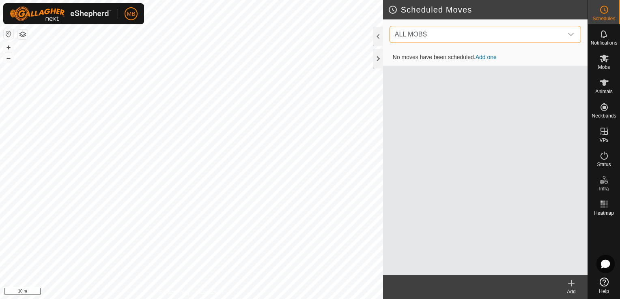
click at [549, 34] on span "ALL MOBS" at bounding box center [476, 34] width 171 height 16
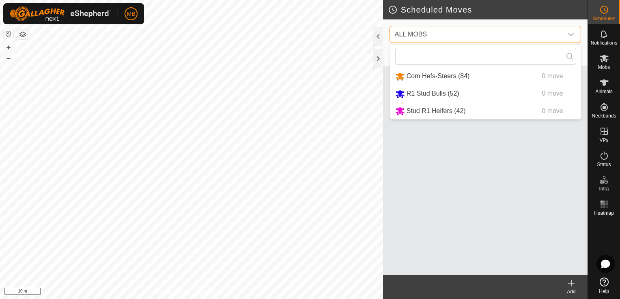
click at [556, 32] on span "ALL MOBS" at bounding box center [476, 34] width 171 height 16
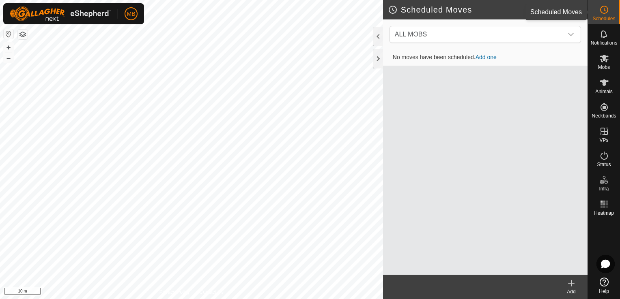
click at [604, 15] on es-schedule-vp-svg-icon at bounding box center [604, 9] width 15 height 13
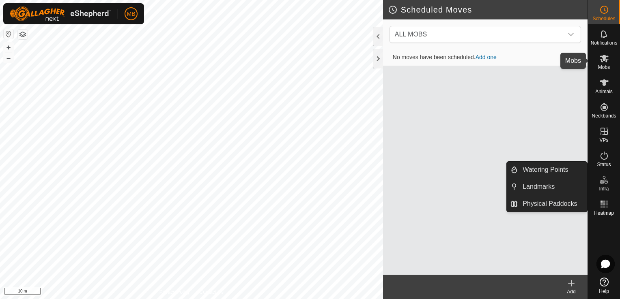
click at [604, 60] on icon at bounding box center [603, 59] width 9 height 8
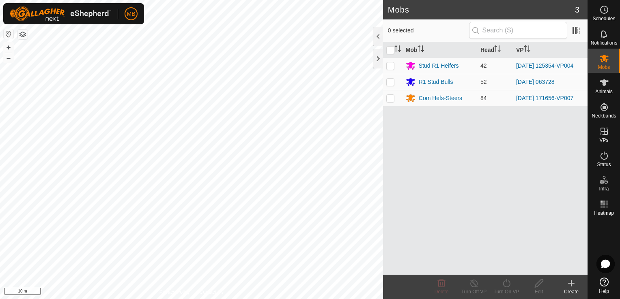
click at [390, 102] on td at bounding box center [392, 98] width 19 height 16
click at [541, 287] on icon at bounding box center [539, 284] width 10 height 10
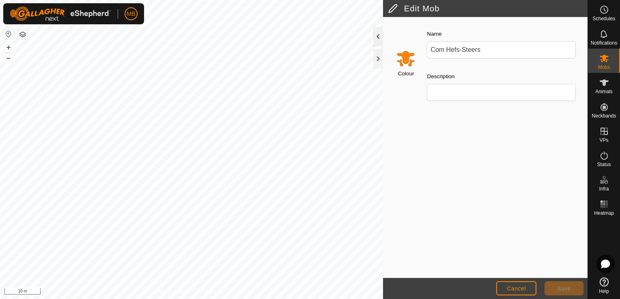
click at [380, 36] on div at bounding box center [378, 36] width 10 height 19
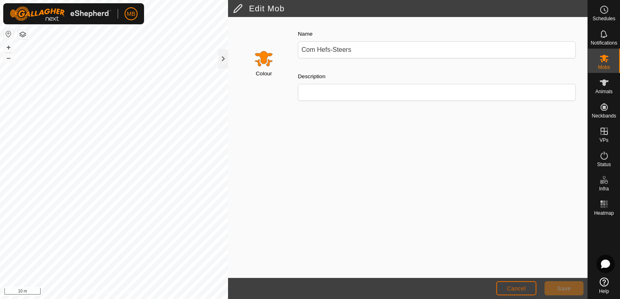
click at [523, 288] on span "Cancel" at bounding box center [516, 288] width 19 height 6
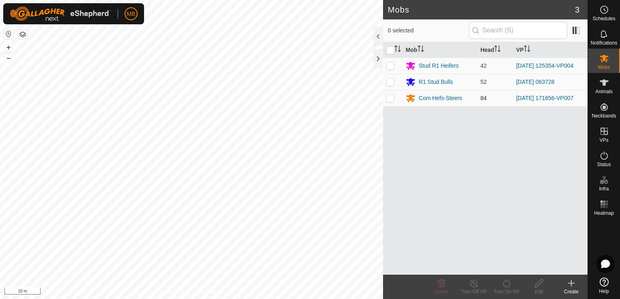
click at [392, 97] on p-checkbox at bounding box center [390, 98] width 8 height 6
click at [605, 281] on icon at bounding box center [603, 282] width 9 height 9
click at [255, 71] on div "A180 0285262790 Com Hefs-Steers [DATE] 171656-VP007 + – ⇧ i 10 m" at bounding box center [191, 149] width 383 height 299
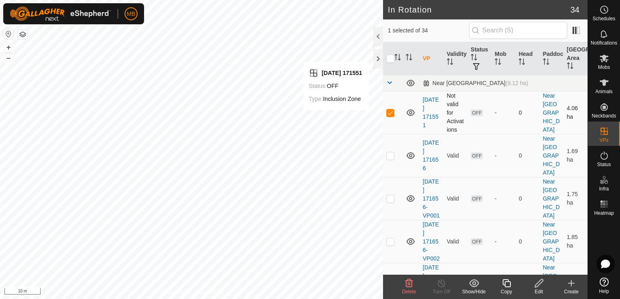
click at [389, 113] on p-checkbox at bounding box center [390, 112] width 8 height 6
click at [160, 38] on div "[DATE] 171551 Status: OFF Type: Inclusion Zone + – ⇧ i 10 m" at bounding box center [191, 149] width 383 height 299
click at [393, 113] on p-checkbox at bounding box center [390, 112] width 8 height 6
click at [378, 40] on div at bounding box center [378, 36] width 10 height 19
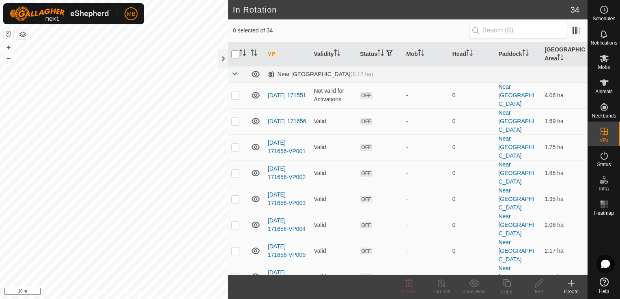
click at [236, 54] on input "checkbox" at bounding box center [235, 54] width 8 height 8
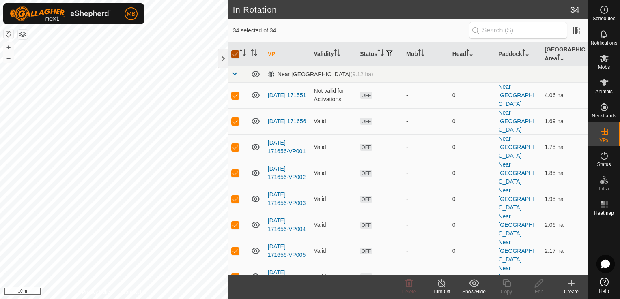
click at [236, 54] on input "checkbox" at bounding box center [235, 54] width 8 height 8
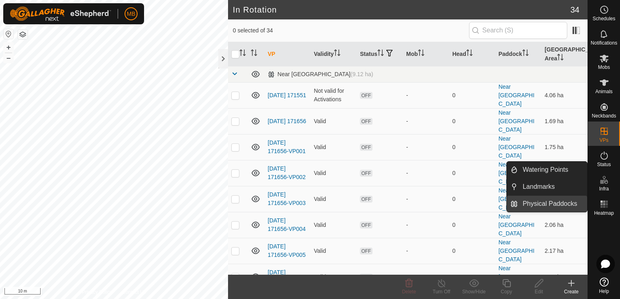
click at [572, 200] on link "Physical Paddocks" at bounding box center [551, 204] width 69 height 16
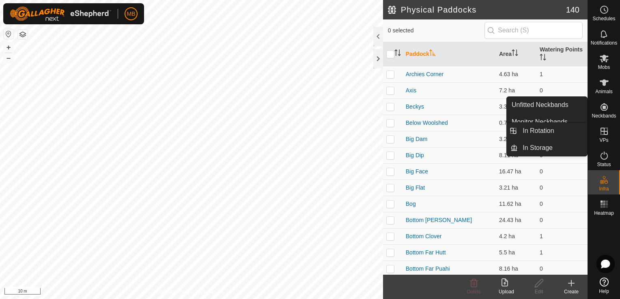
click at [603, 280] on icon at bounding box center [603, 282] width 9 height 9
